Goal: Task Accomplishment & Management: Manage account settings

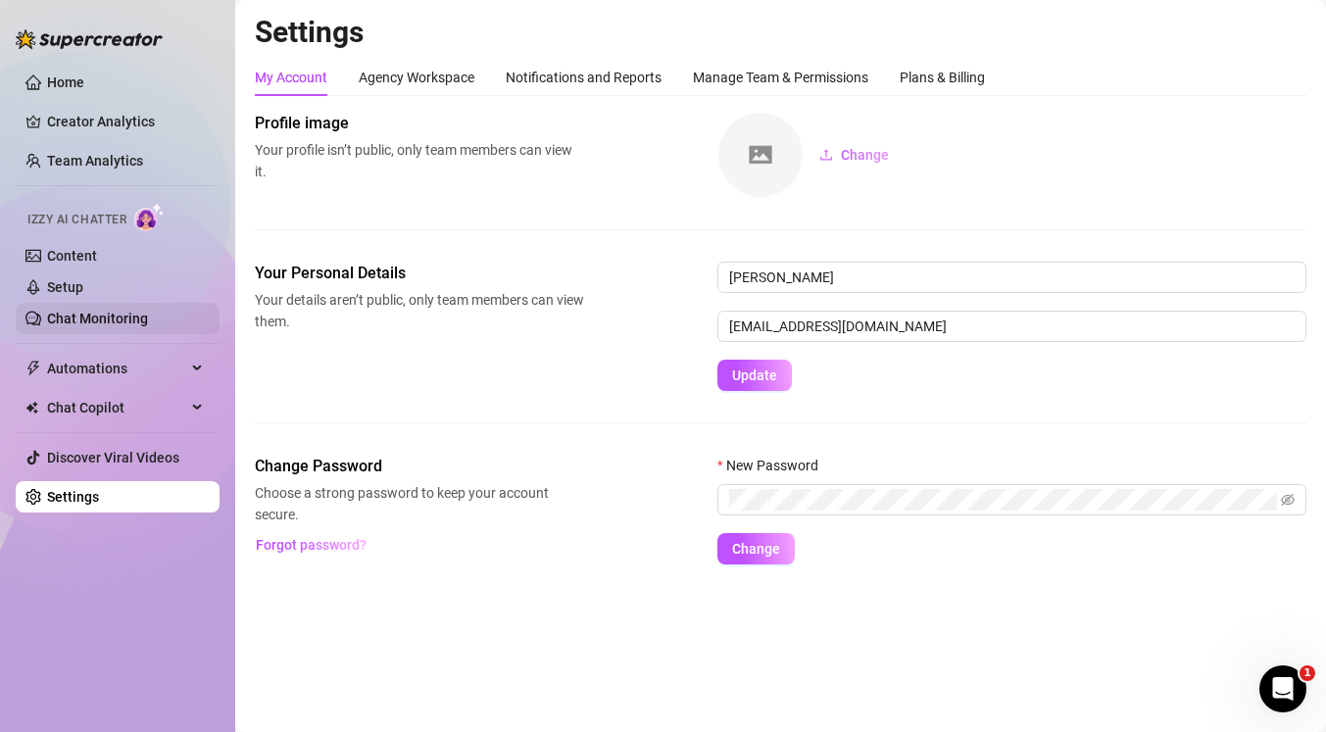
click at [112, 326] on link "Chat Monitoring" at bounding box center [97, 319] width 101 height 16
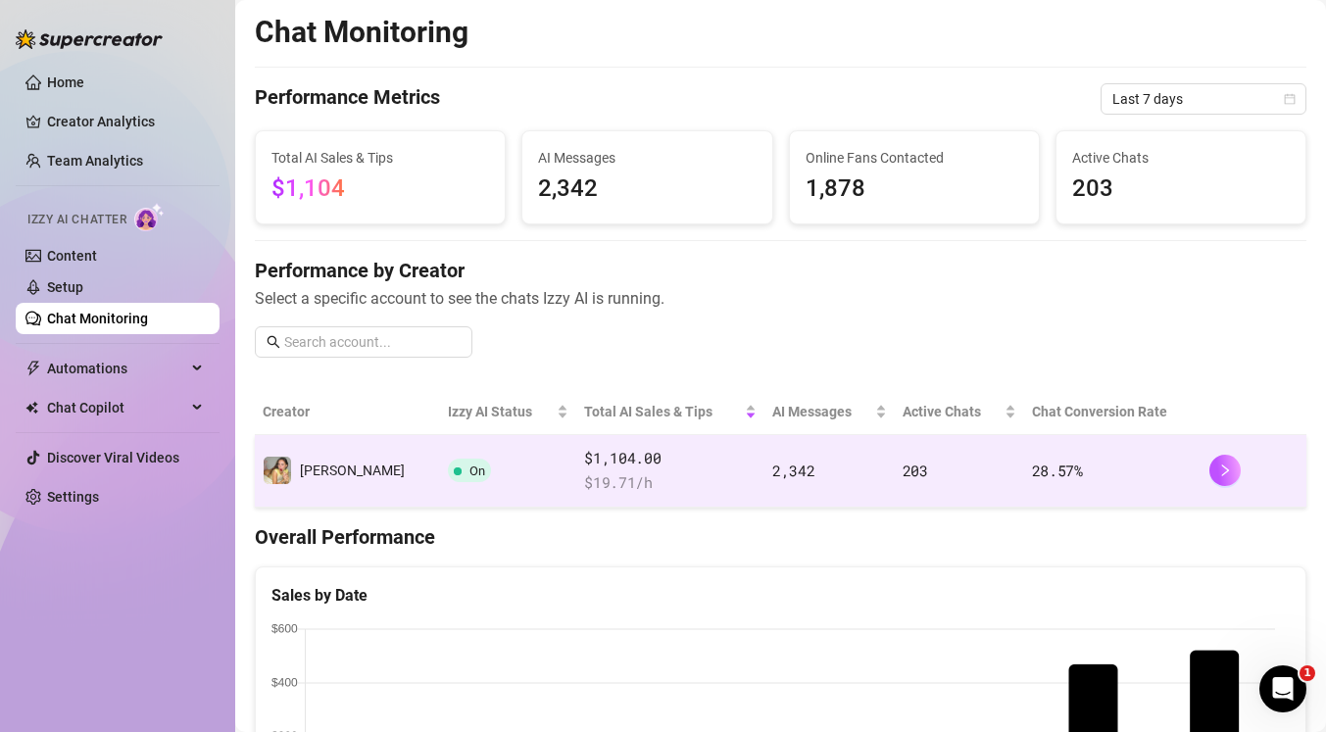
click at [448, 481] on span "On" at bounding box center [469, 471] width 43 height 24
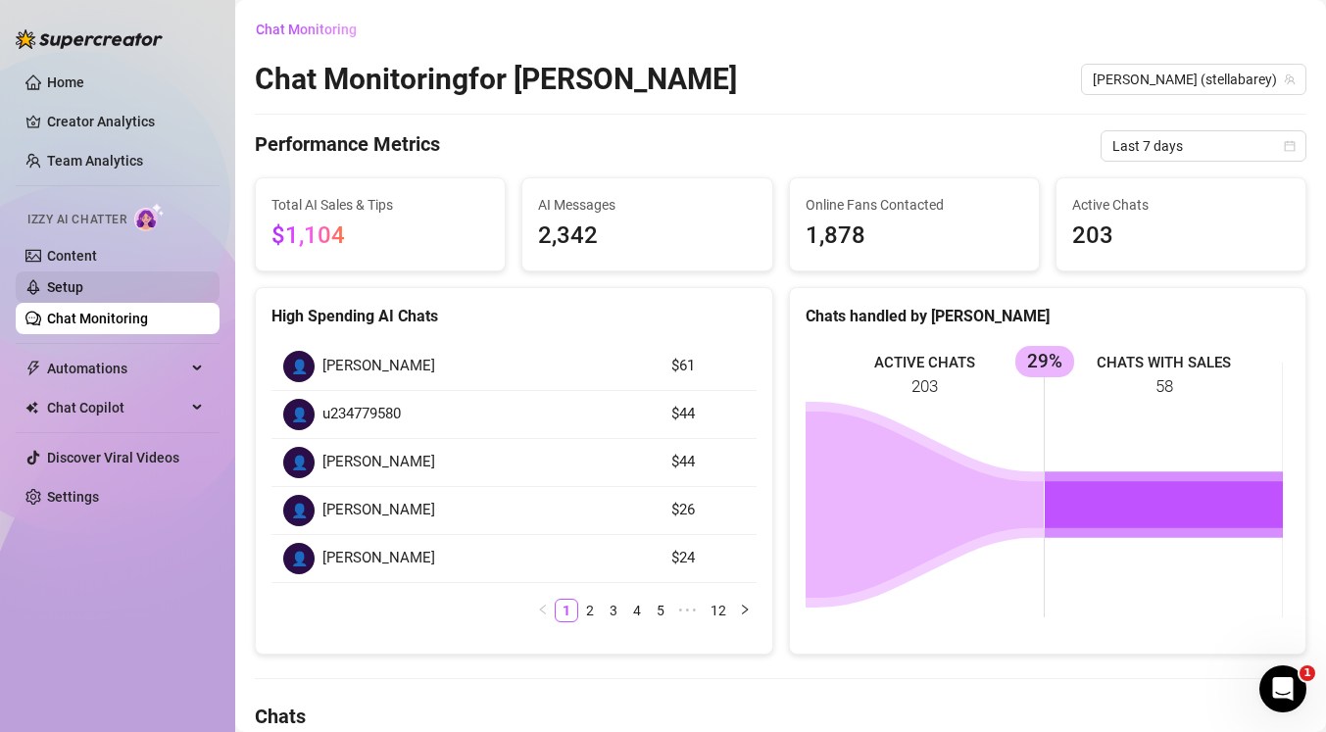
click at [80, 280] on link "Setup" at bounding box center [65, 287] width 36 height 16
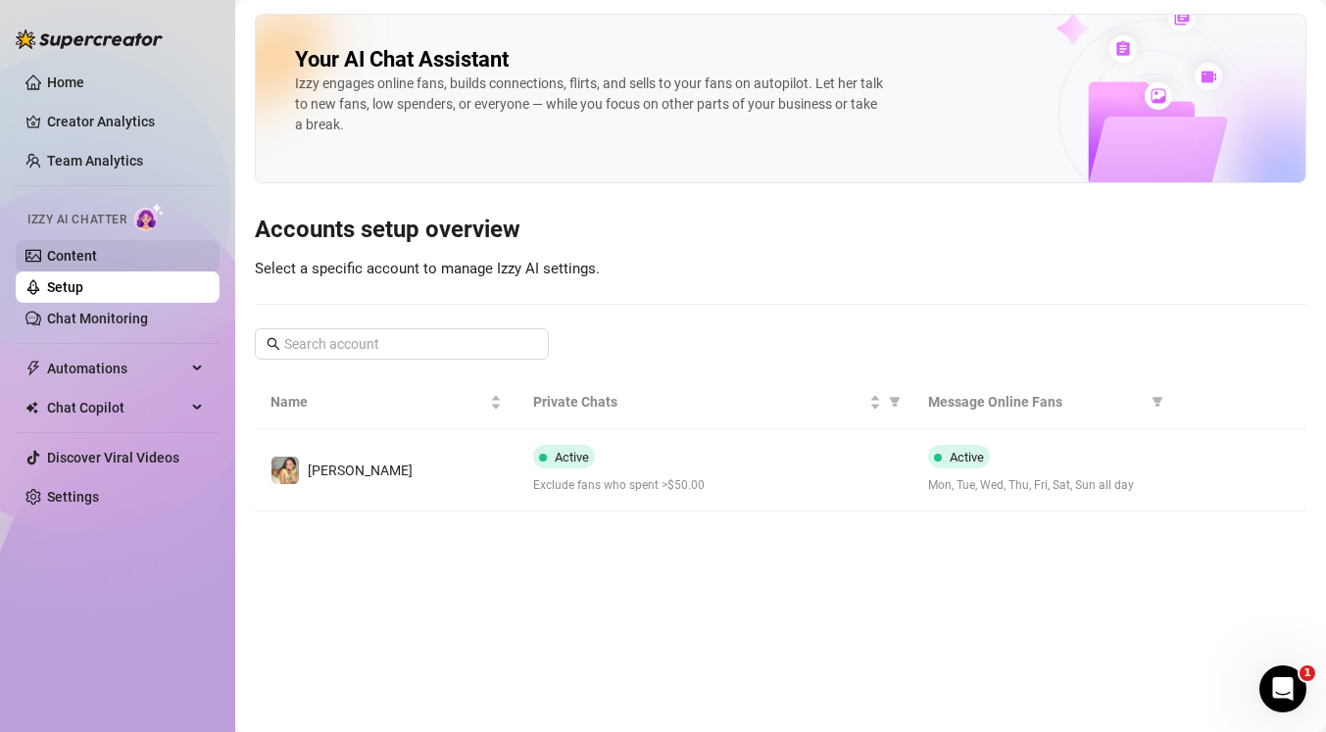
click at [86, 259] on link "Content" at bounding box center [72, 256] width 50 height 16
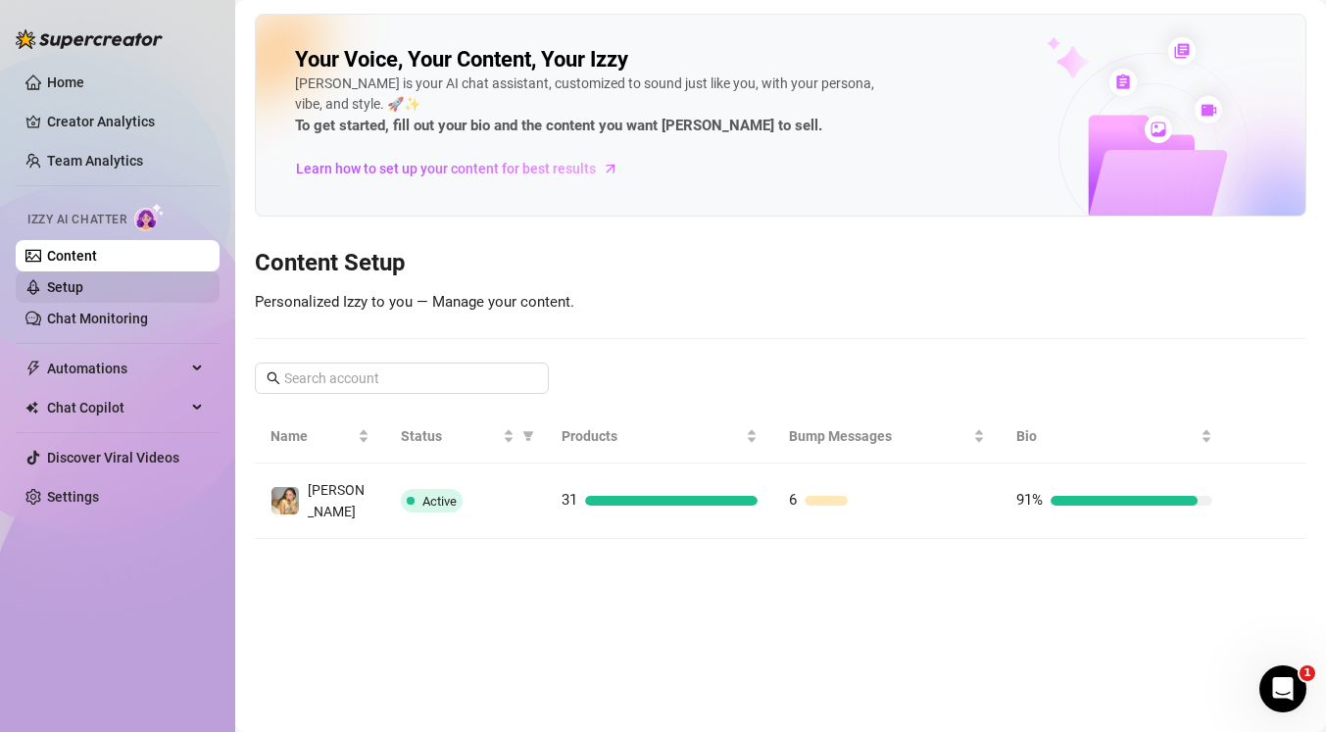
click at [83, 289] on link "Setup" at bounding box center [65, 287] width 36 height 16
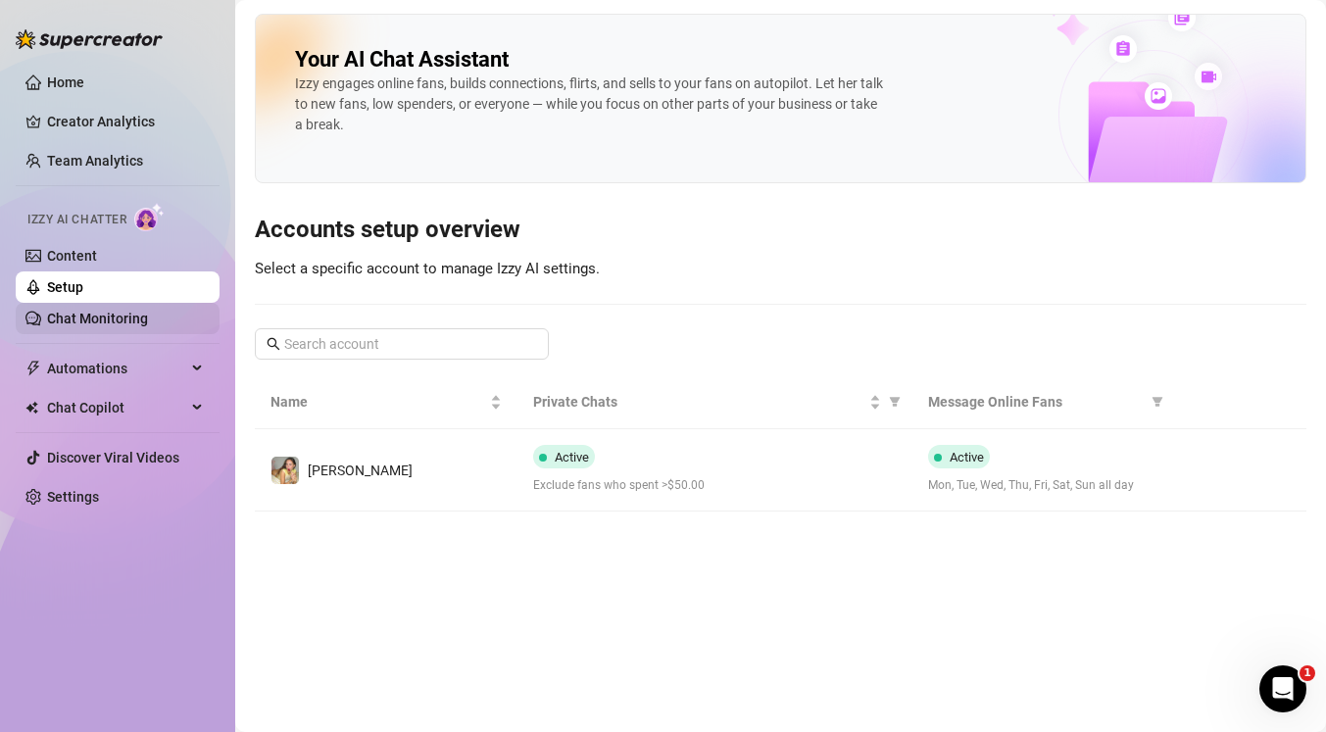
click at [109, 323] on link "Chat Monitoring" at bounding box center [97, 319] width 101 height 16
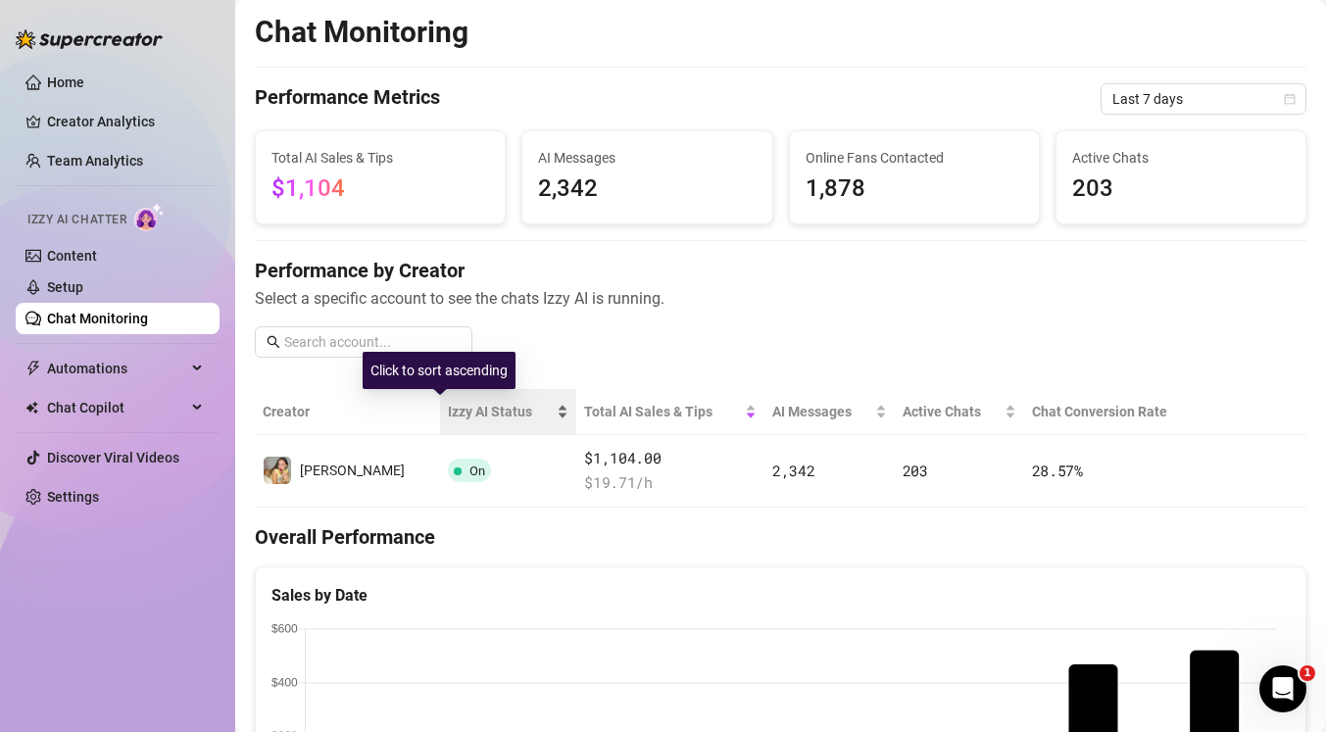
click at [448, 406] on span "Izzy AI Status" at bounding box center [500, 412] width 105 height 22
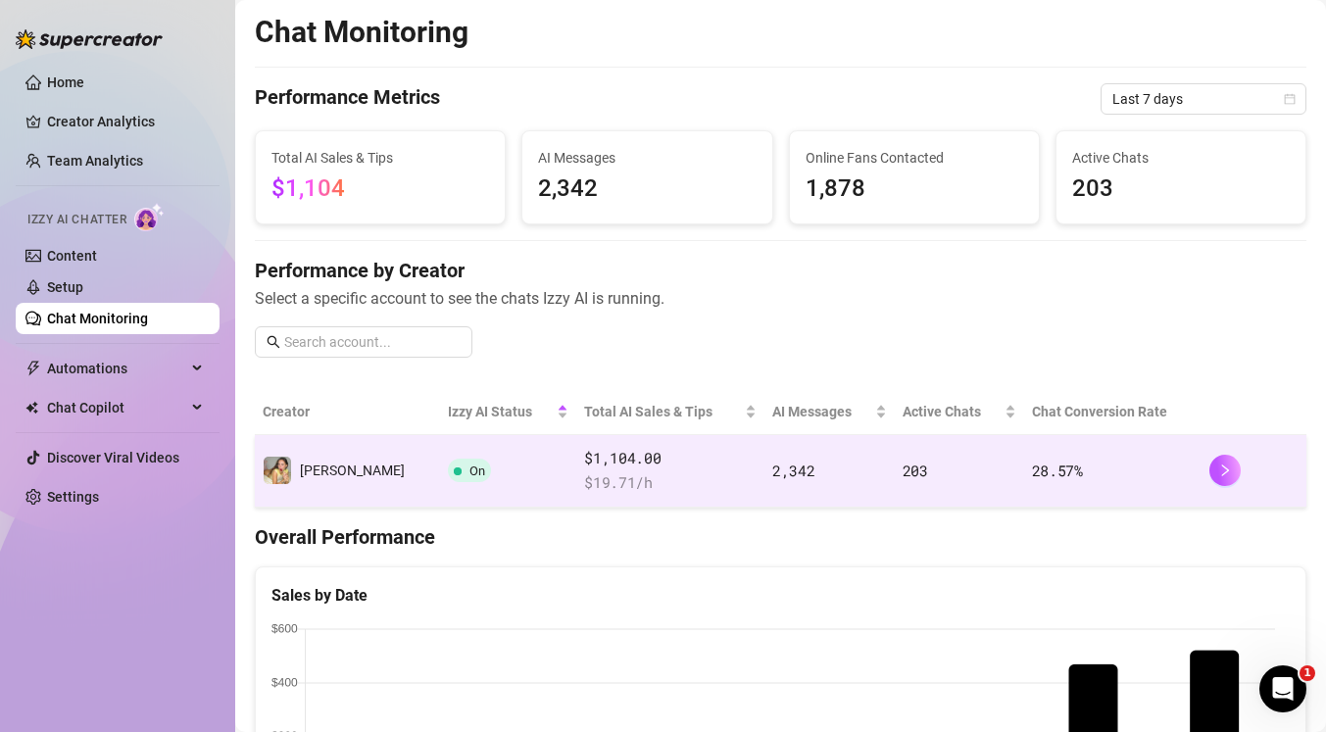
click at [1214, 454] on td at bounding box center [1254, 471] width 105 height 73
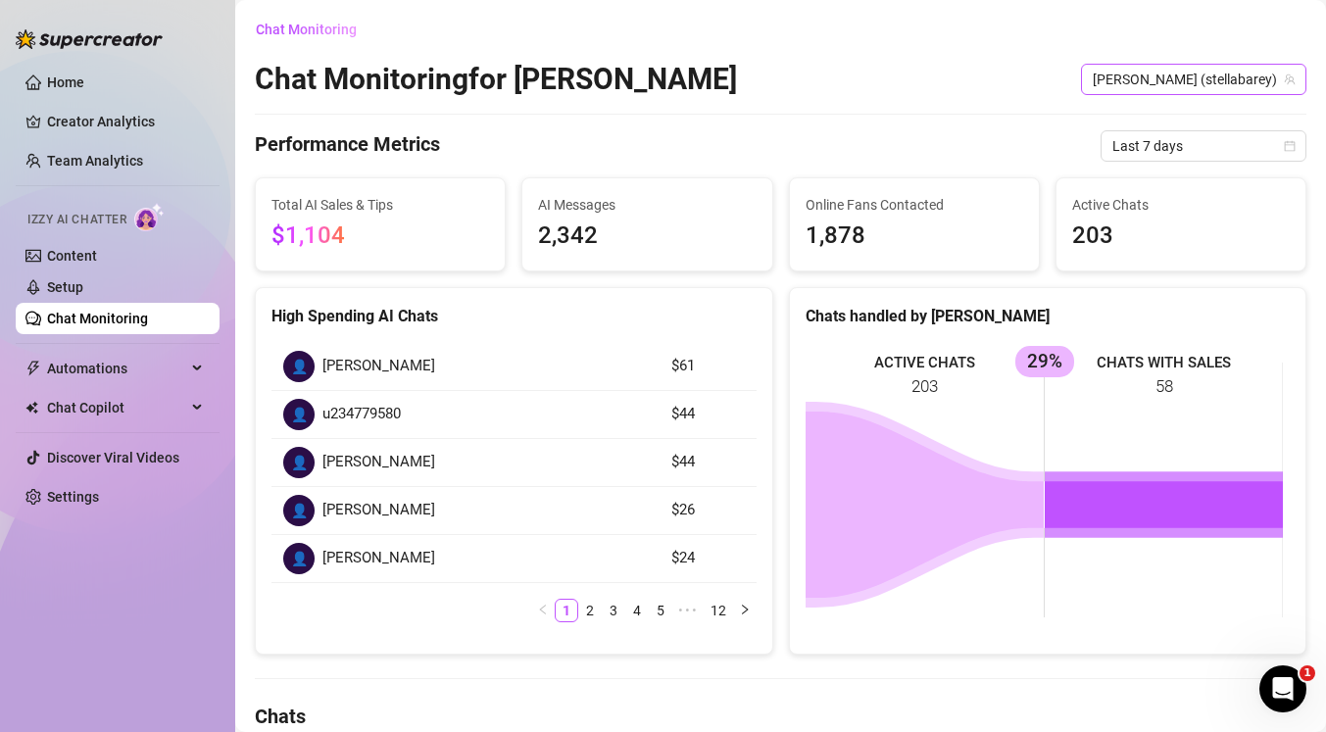
click at [1190, 81] on span "[PERSON_NAME] (stellabarey)" at bounding box center [1194, 79] width 202 height 29
click at [99, 405] on span "Chat Copilot" at bounding box center [116, 407] width 139 height 31
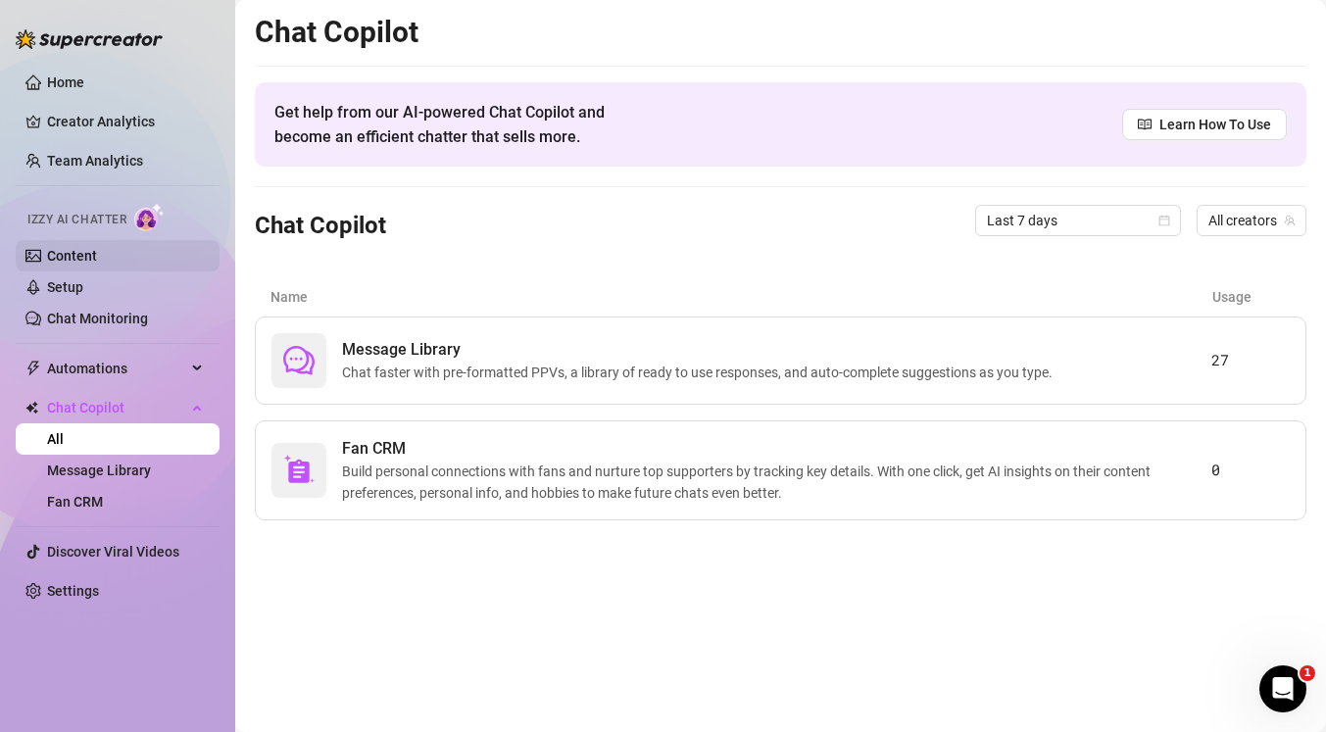
click at [85, 263] on link "Content" at bounding box center [72, 256] width 50 height 16
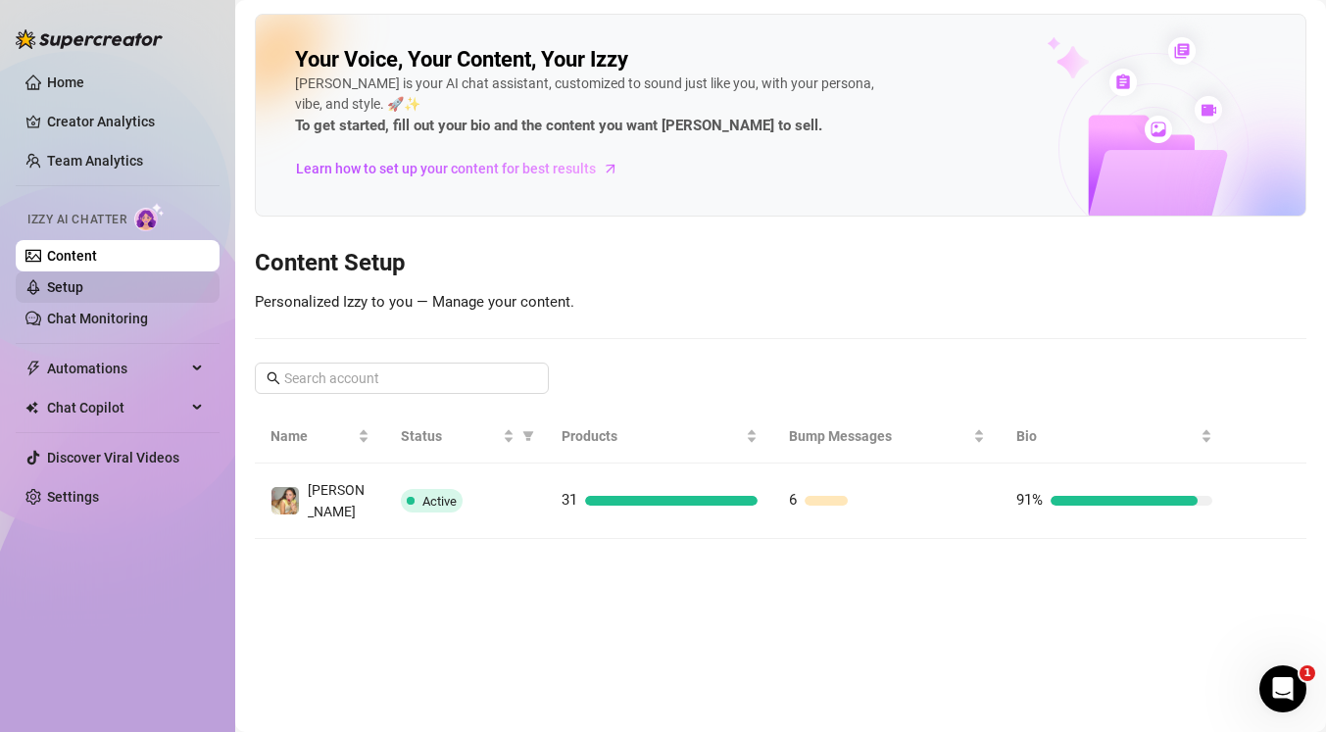
click at [83, 285] on link "Setup" at bounding box center [65, 287] width 36 height 16
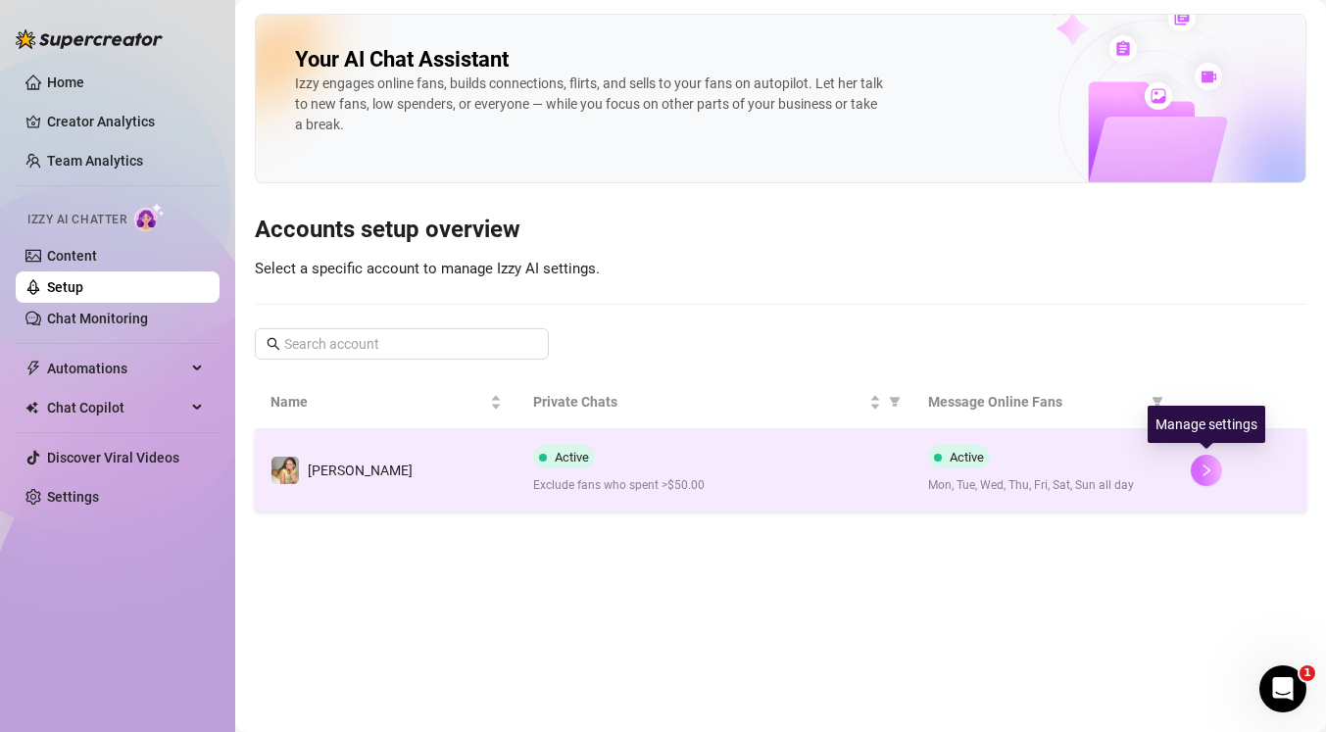
click at [1205, 469] on icon "right" at bounding box center [1207, 471] width 14 height 14
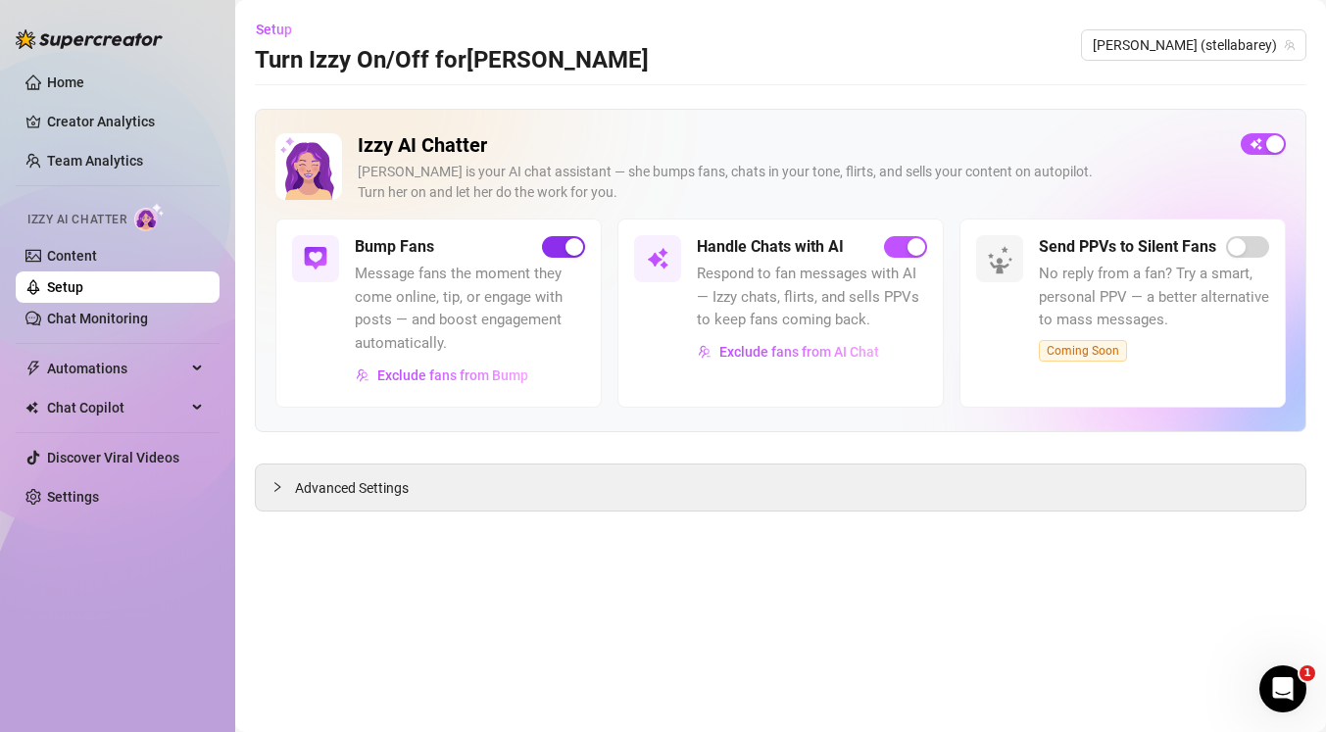
click at [569, 246] on div "button" at bounding box center [575, 247] width 18 height 18
click at [924, 244] on div "button" at bounding box center [917, 247] width 18 height 18
